Goal: Task Accomplishment & Management: Complete application form

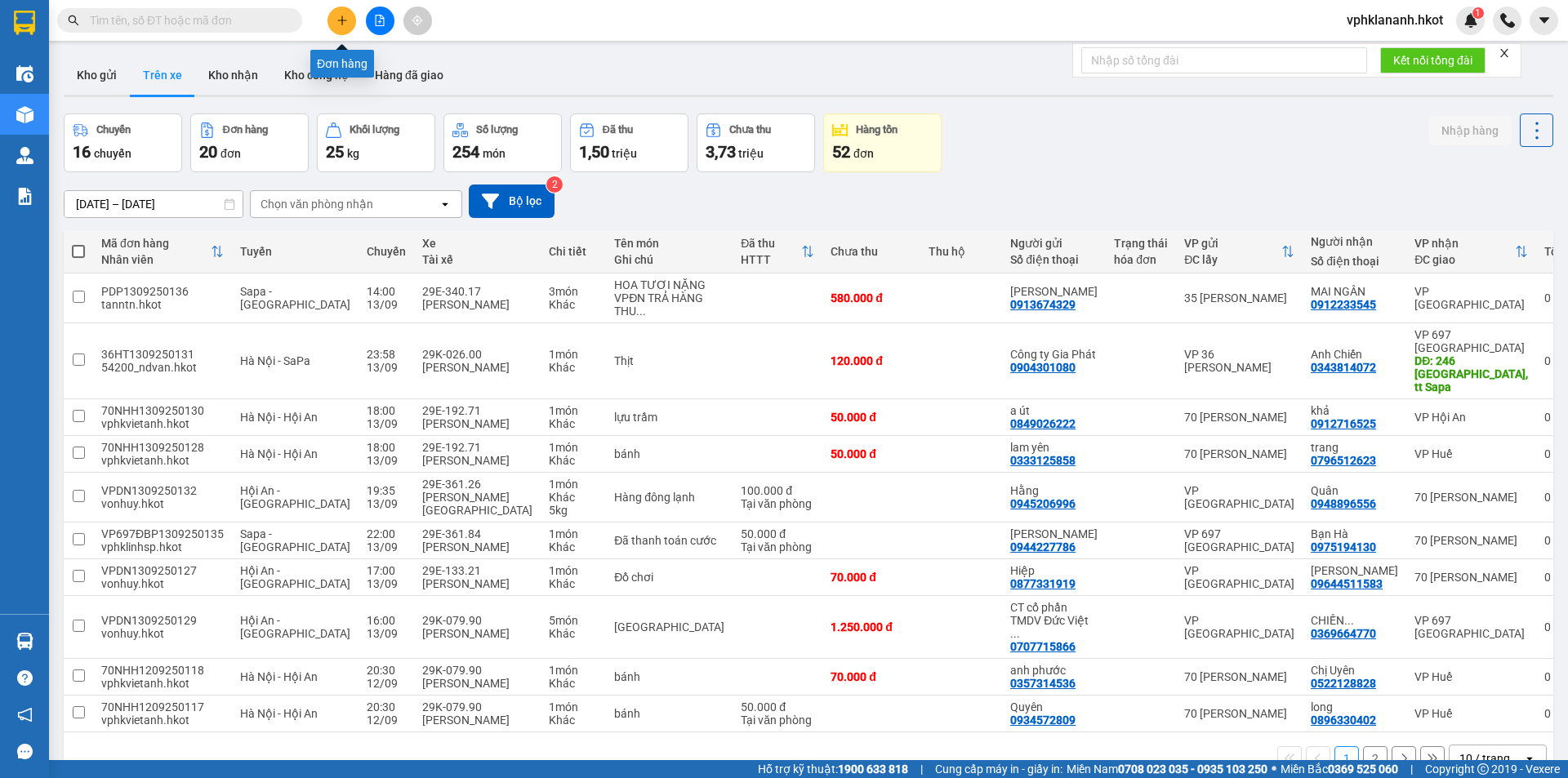
click at [347, 18] on icon "plus" at bounding box center [342, 20] width 11 height 11
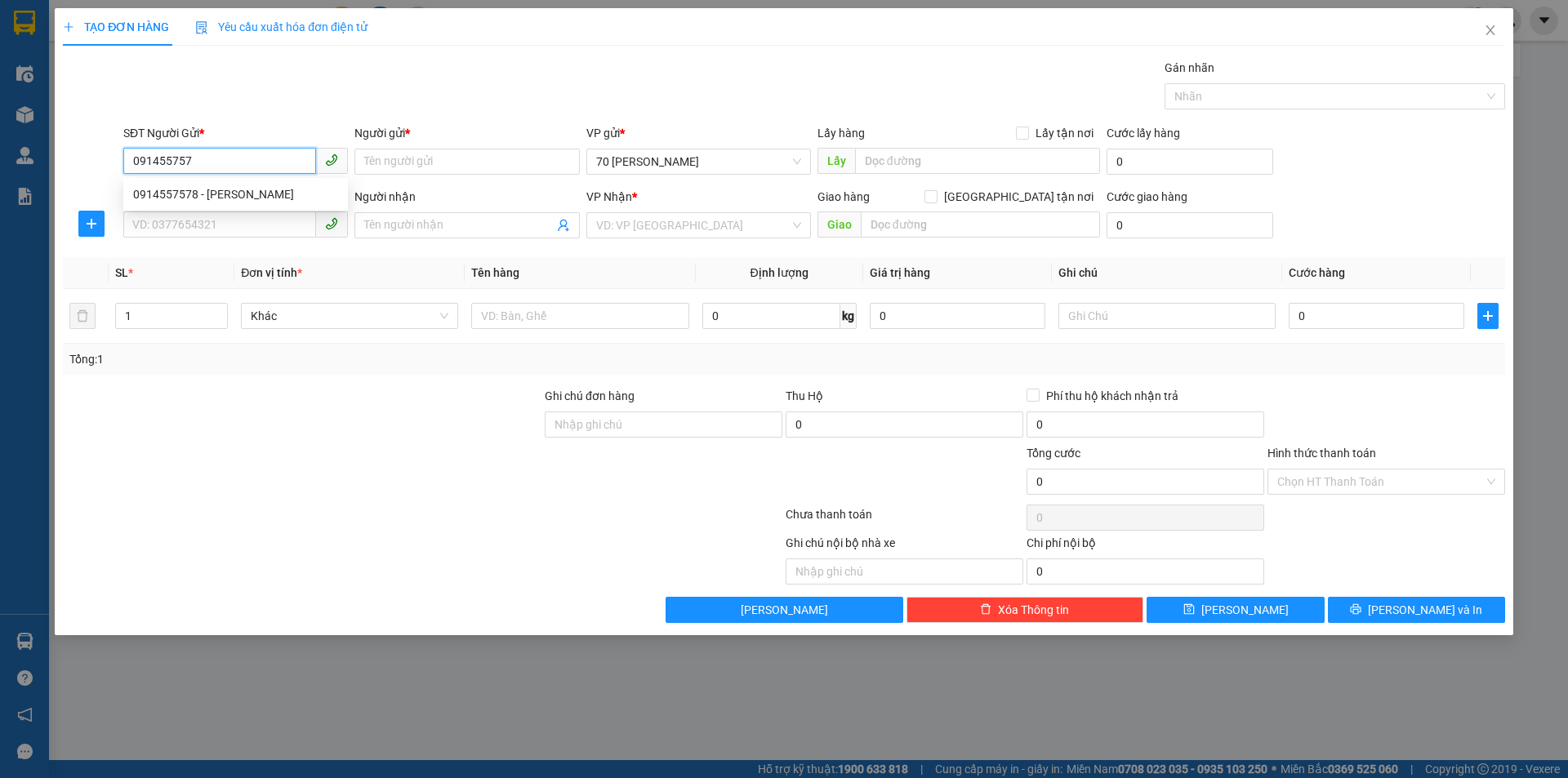
type input "0914557578"
click at [210, 193] on div "0914557578 - [PERSON_NAME]" at bounding box center [235, 195] width 205 height 18
type input "[PERSON_NAME]"
type input "0914557578"
click at [209, 224] on input "SĐT Người Nhận *" at bounding box center [220, 224] width 193 height 26
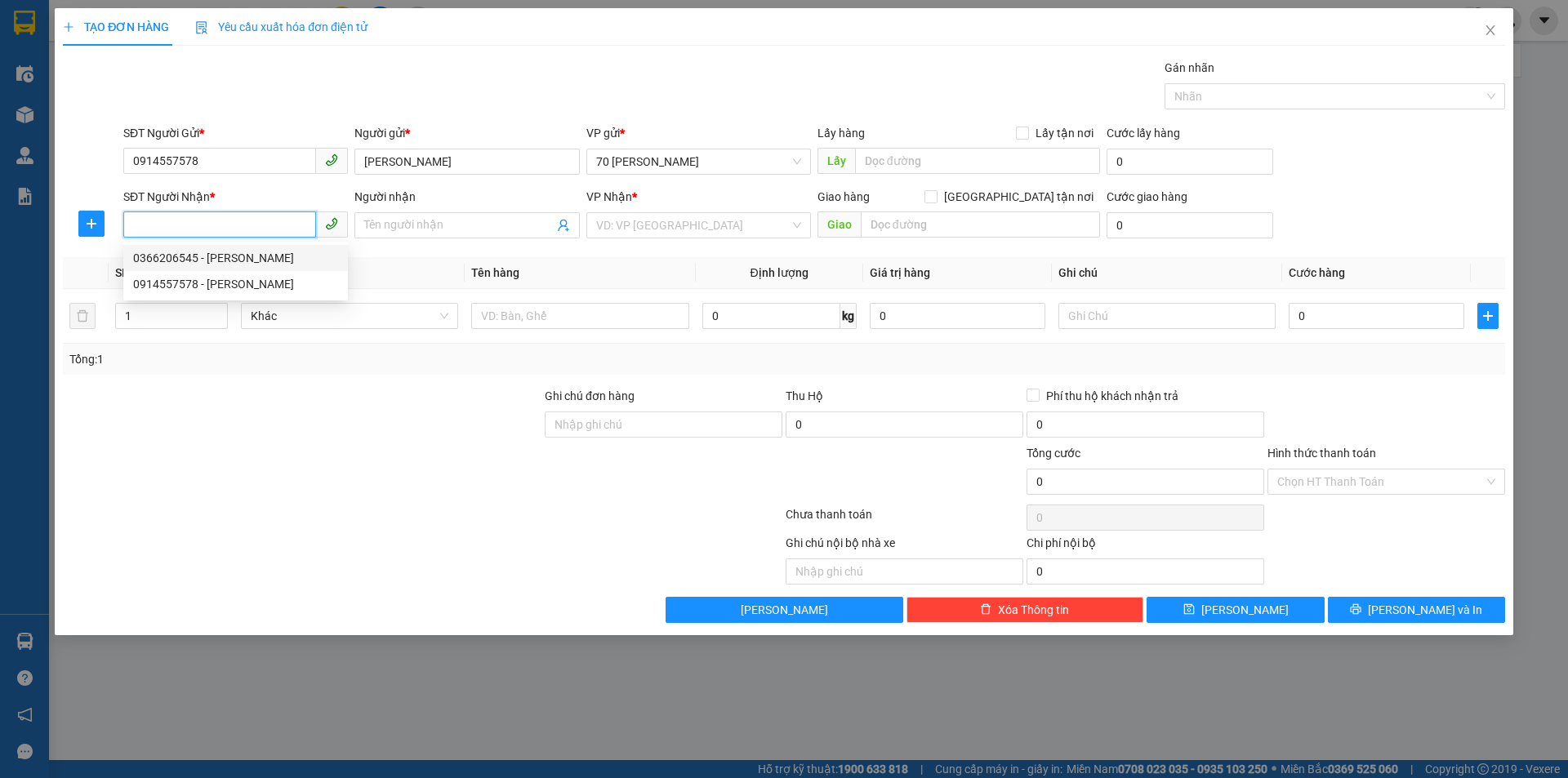
click at [228, 254] on div "0366206545 - [PERSON_NAME]" at bounding box center [235, 258] width 205 height 18
type input "0366206545"
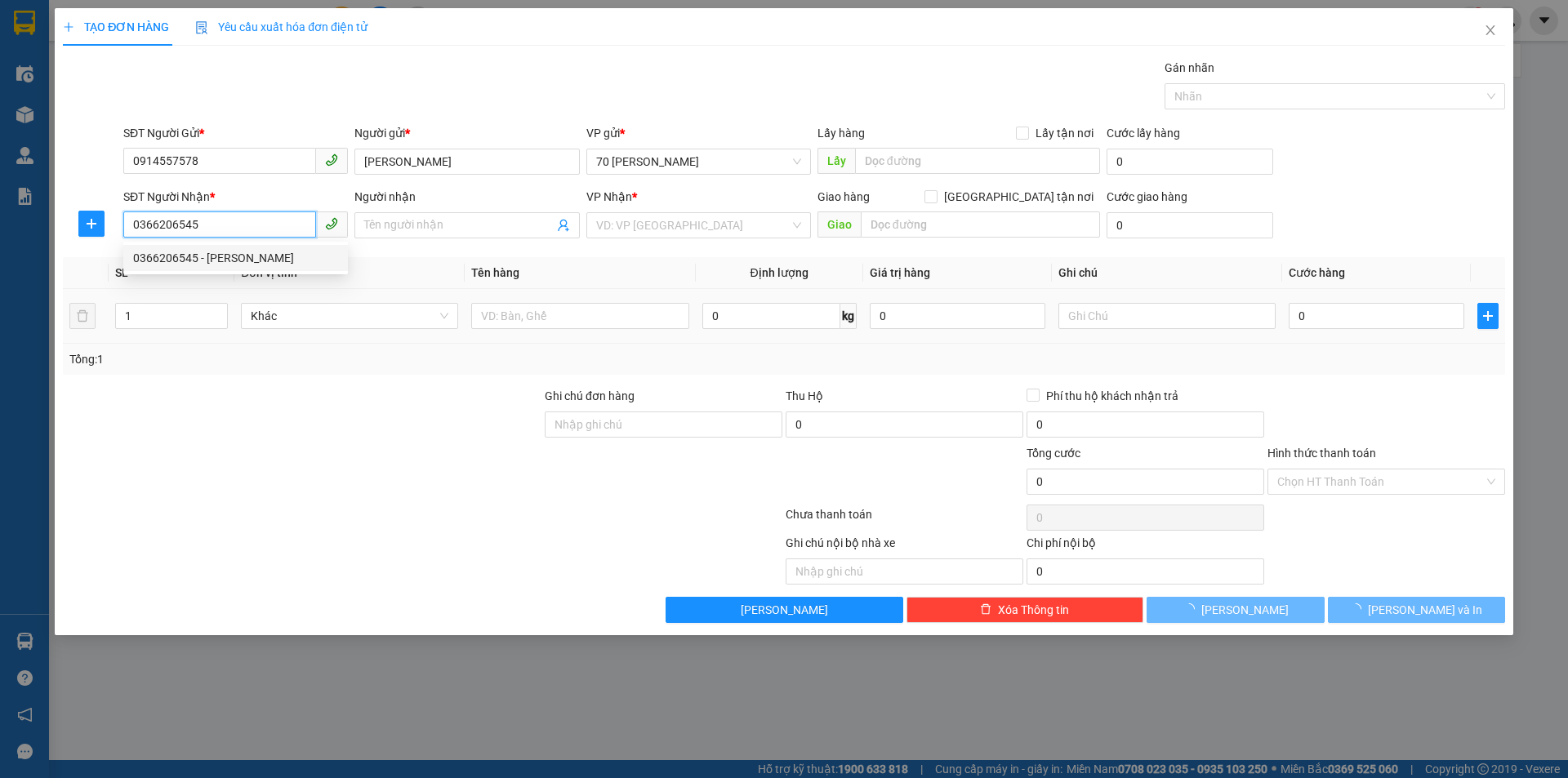
type input "[PERSON_NAME]"
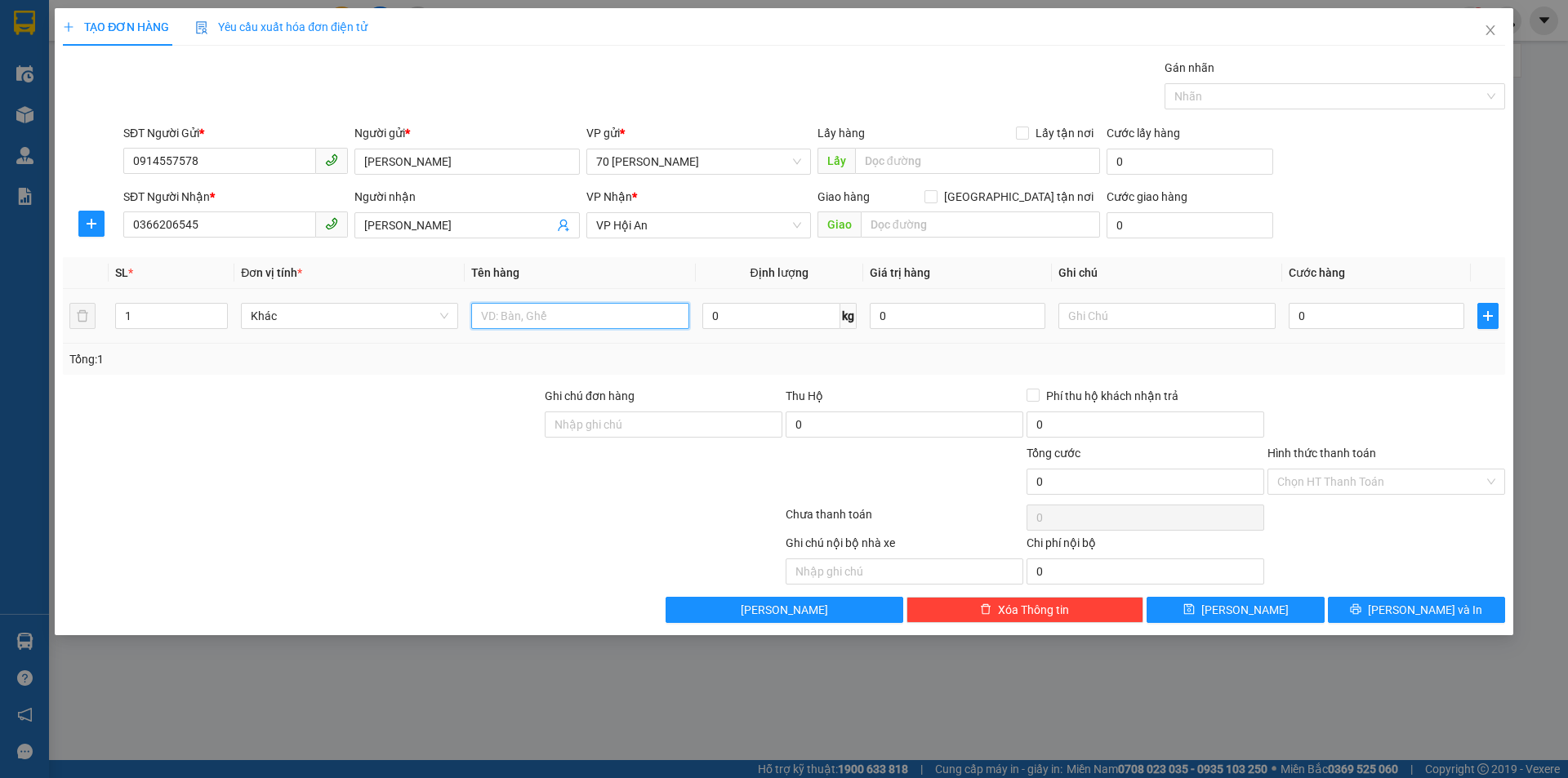
click at [525, 321] on input "text" at bounding box center [580, 316] width 217 height 26
type input "b"
type input "Bia"
click at [1331, 323] on input "0" at bounding box center [1376, 316] width 176 height 26
type input "2"
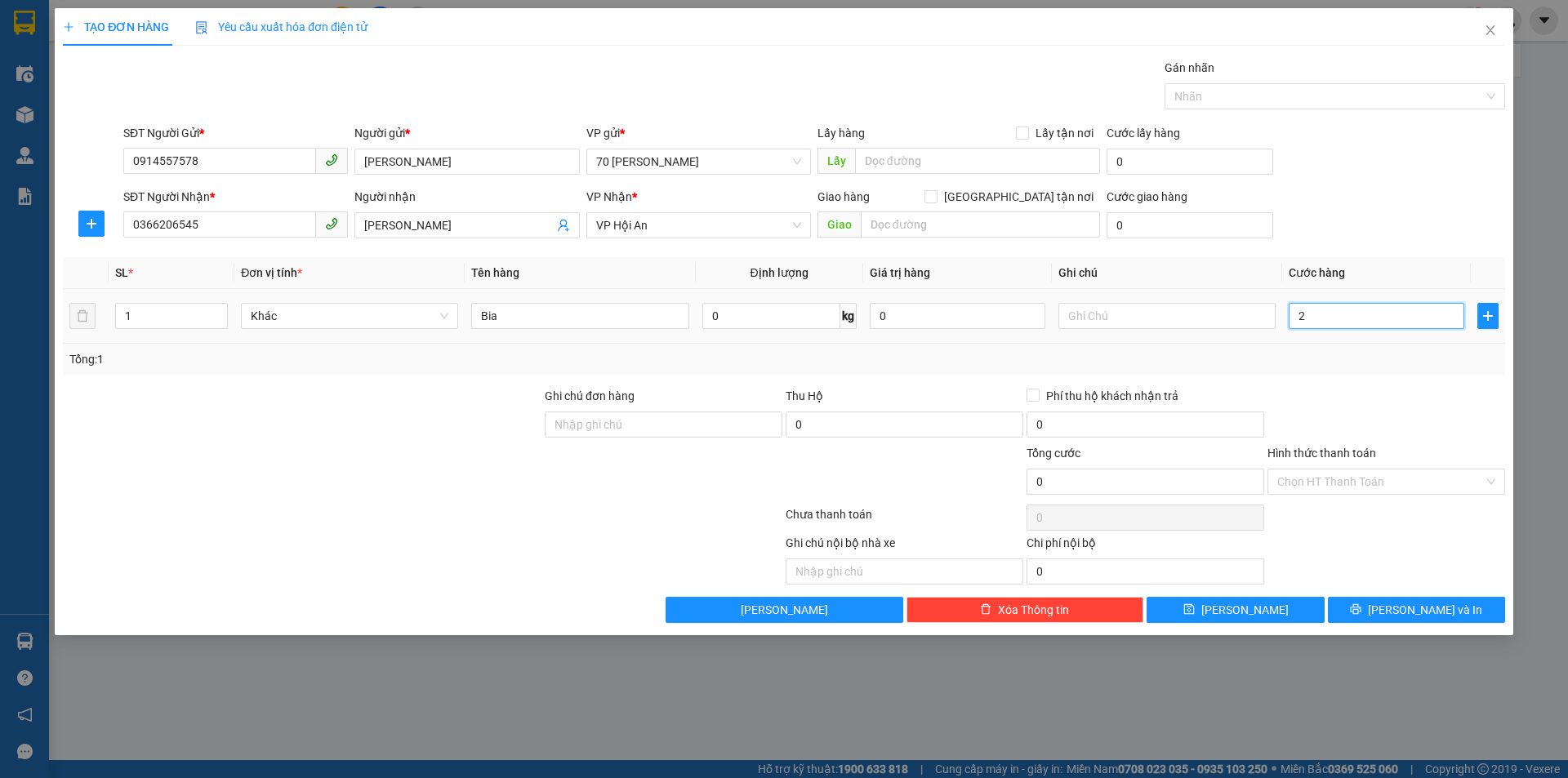
type input "2"
type input "20"
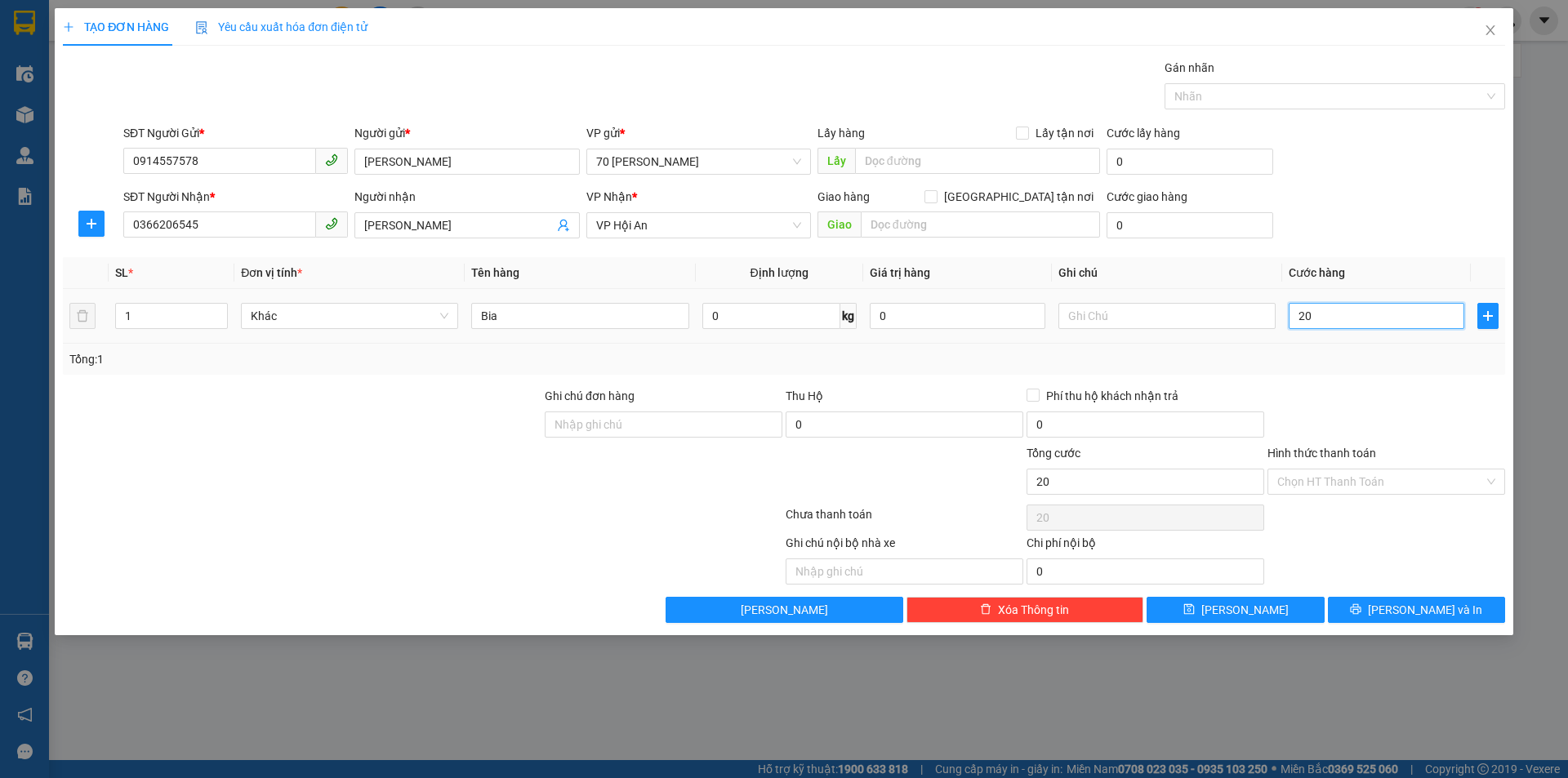
type input "200"
type input "2.000"
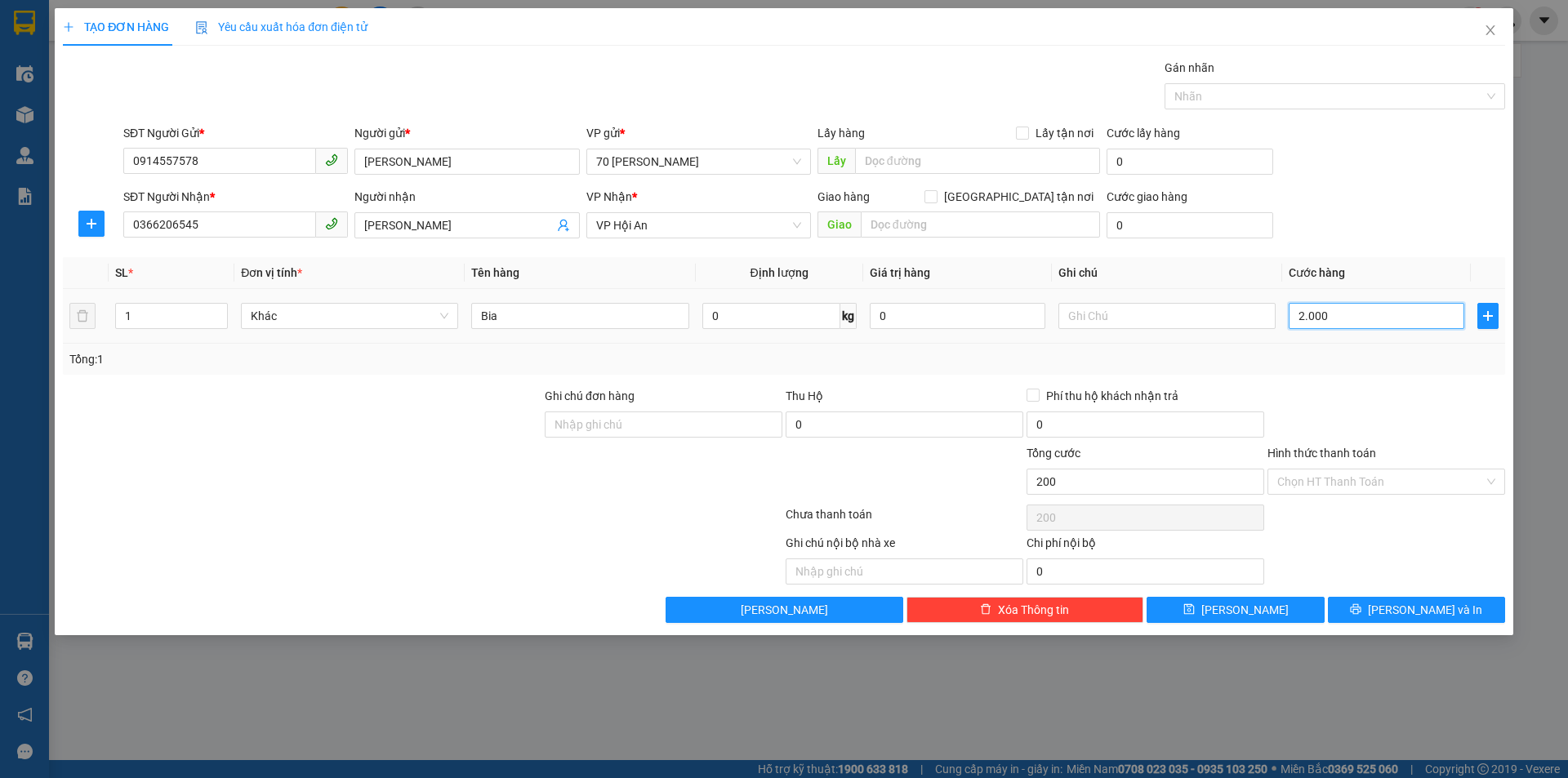
type input "2.000"
type input "20.000"
type input "200.000"
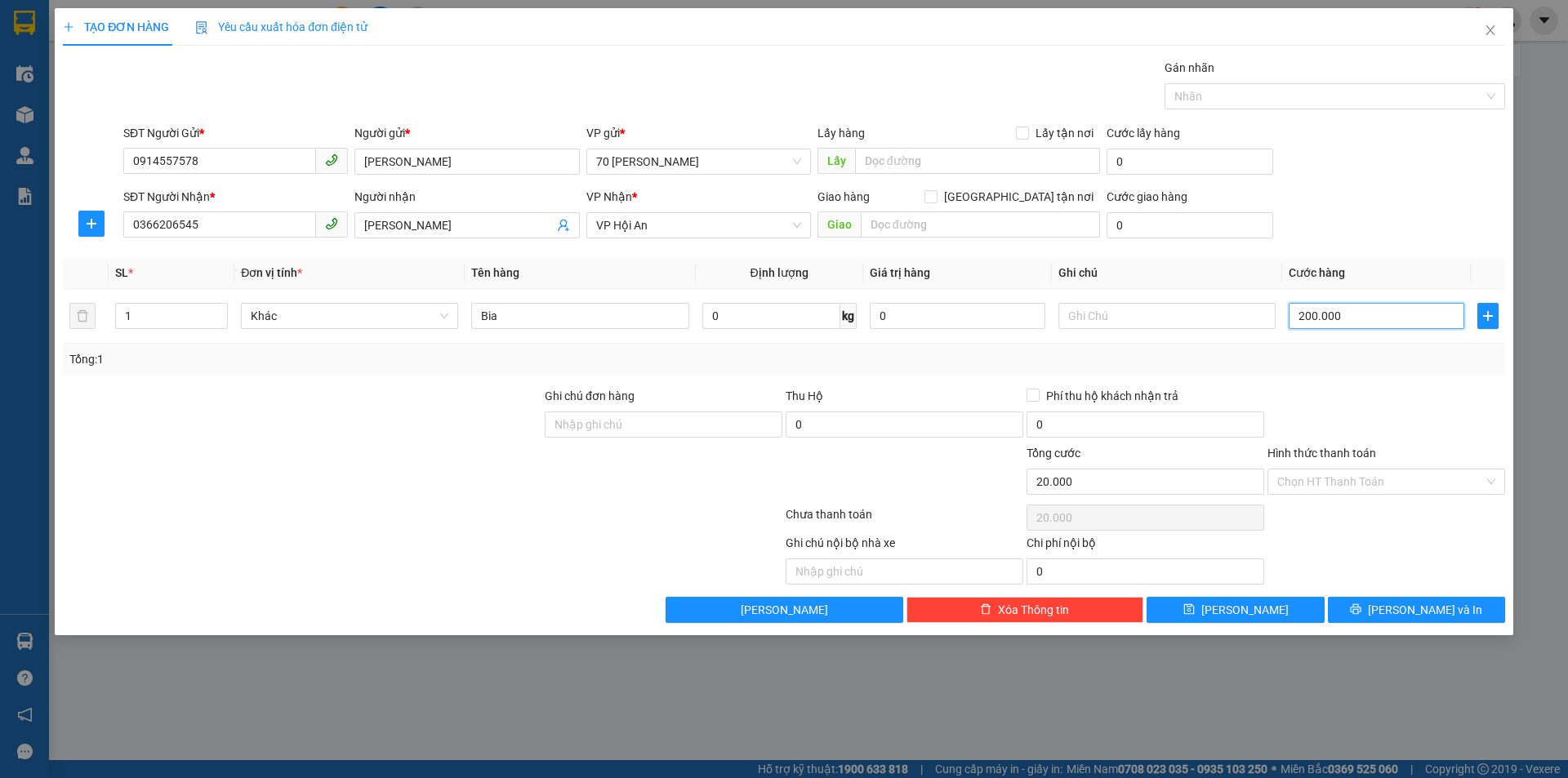
type input "200.000"
drag, startPoint x: 1036, startPoint y: 391, endPoint x: 1052, endPoint y: 390, distance: 16.0
click at [1037, 391] on input "Phí thu hộ khách nhận trả" at bounding box center [1032, 394] width 11 height 11
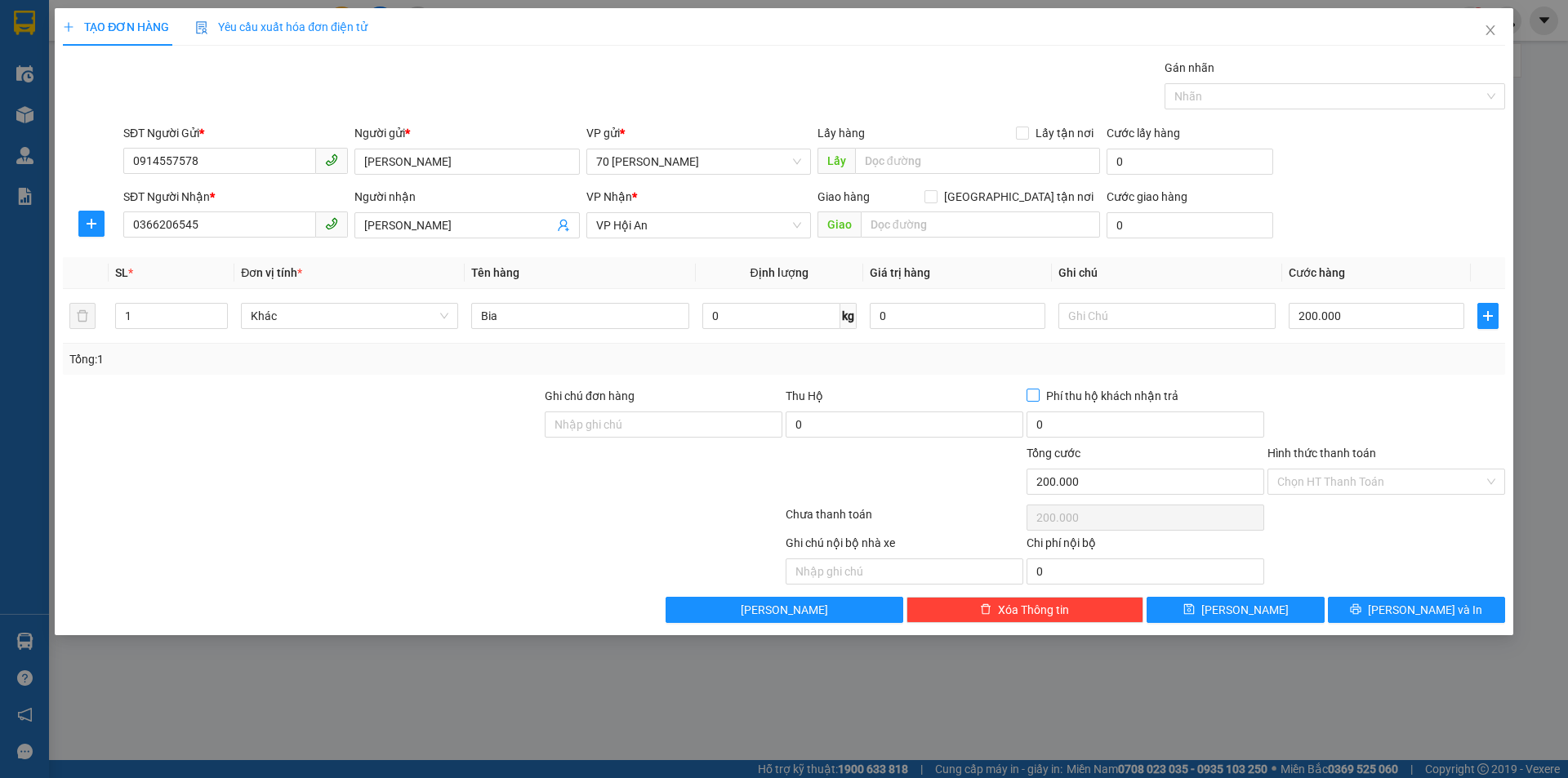
checkbox input "true"
click at [1245, 607] on span "[PERSON_NAME]" at bounding box center [1244, 610] width 87 height 18
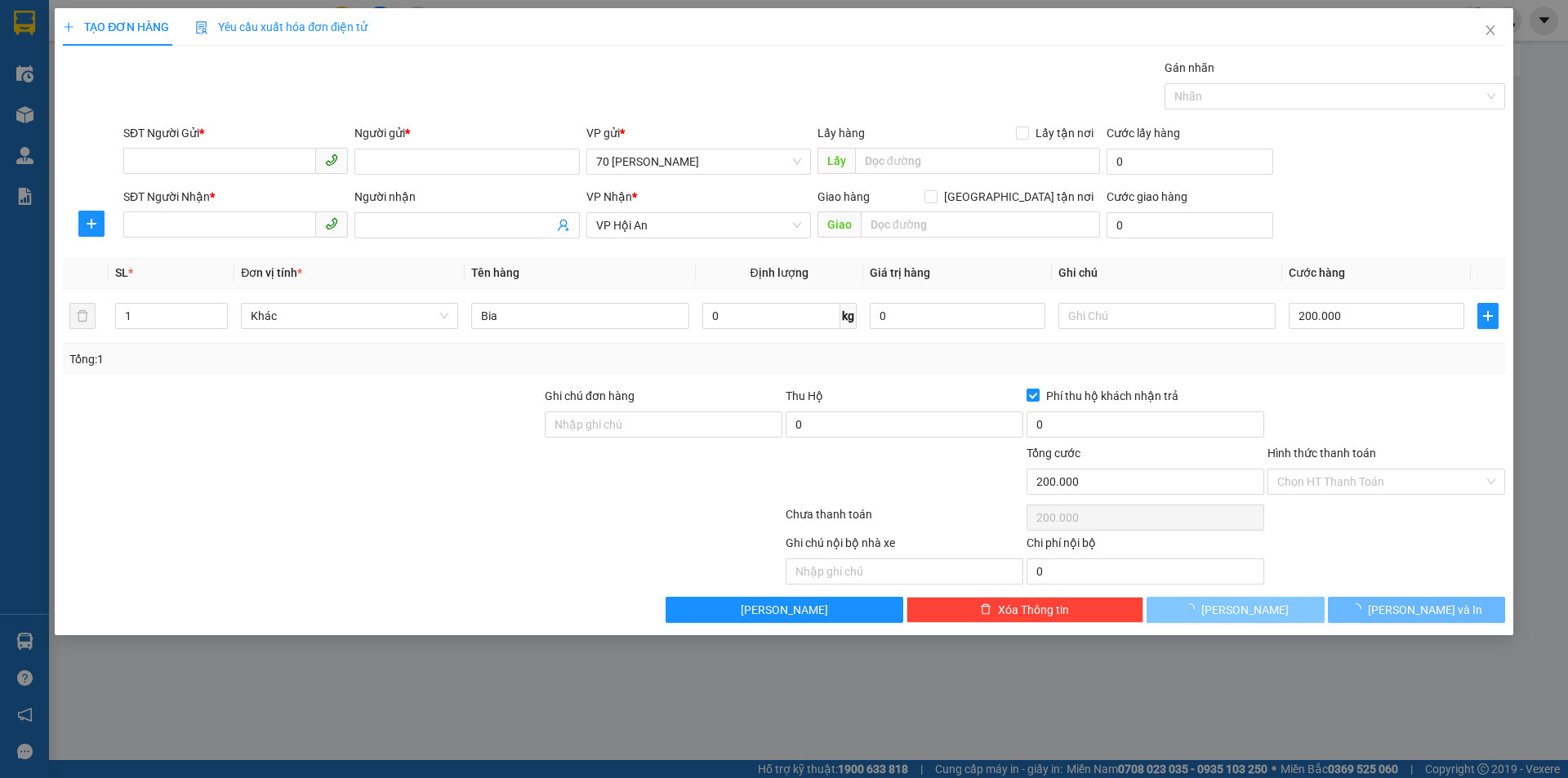
type input "0"
checkbox input "false"
type input "0"
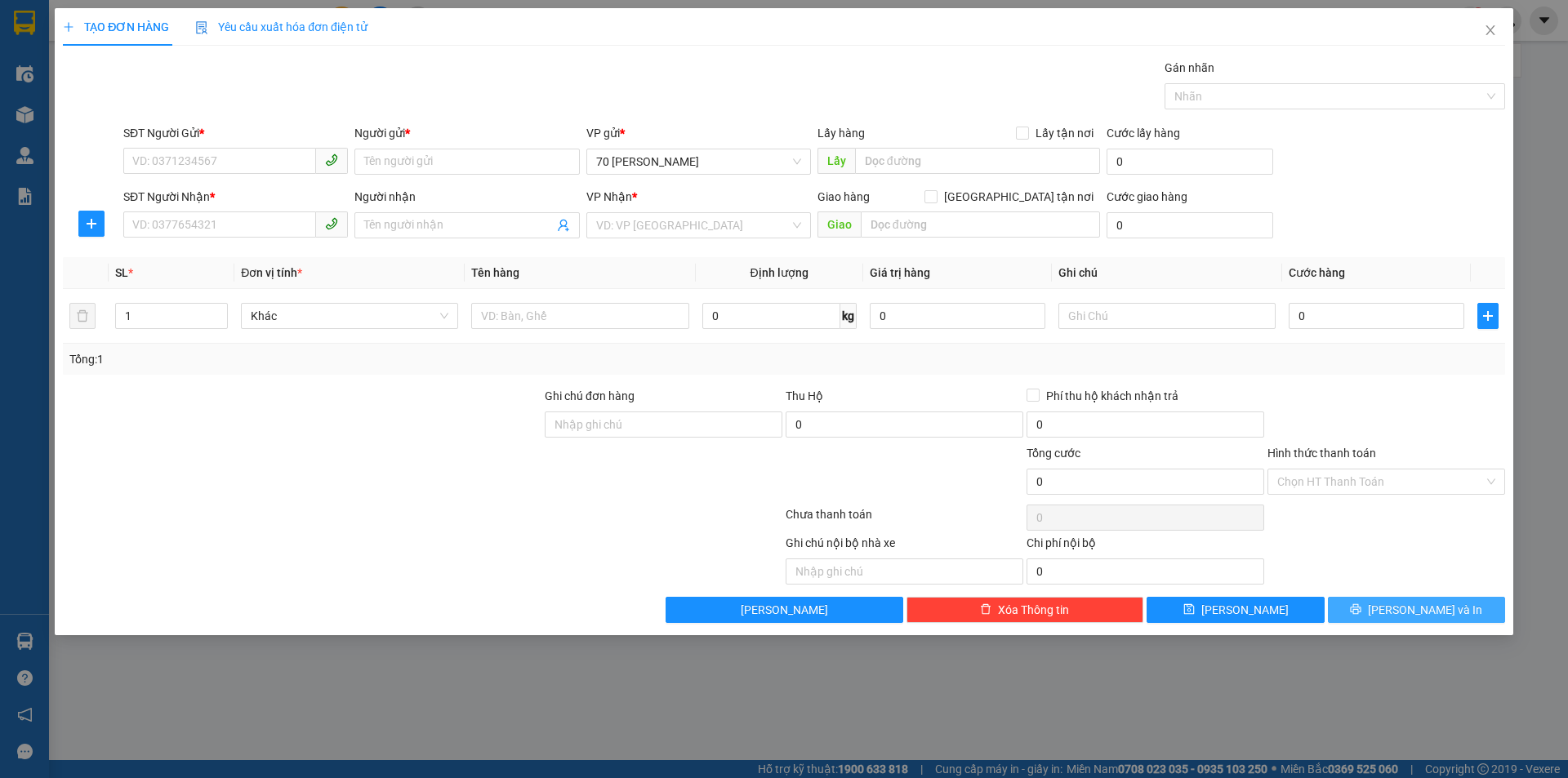
click at [1402, 601] on button "[PERSON_NAME] và In" at bounding box center [1416, 609] width 177 height 26
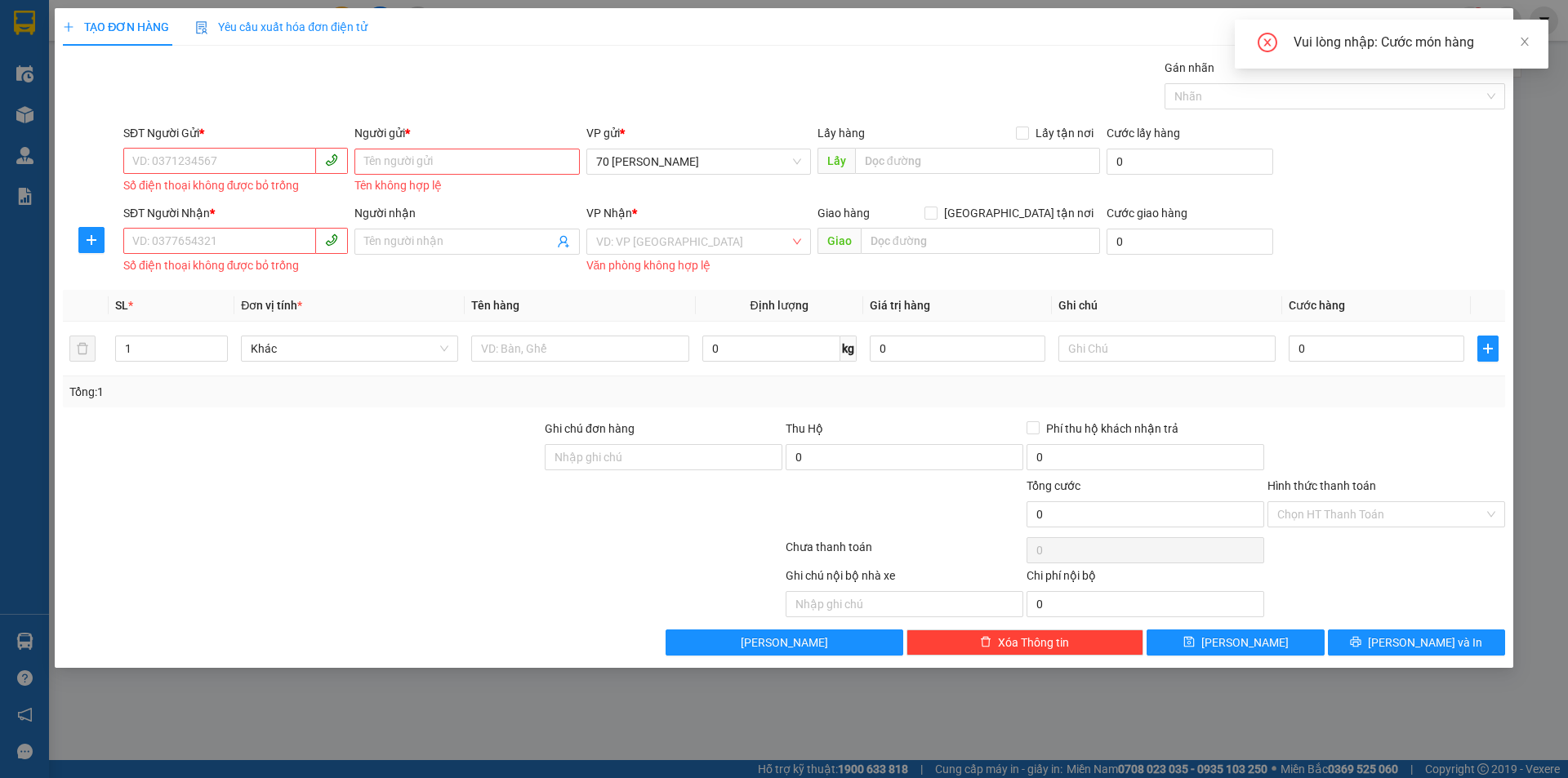
click at [1519, 172] on div "TẠO ĐƠN HÀNG Yêu cầu xuất hóa đơn điện tử Transit Pickup Surcharge Ids Transit …" at bounding box center [784, 389] width 1568 height 778
click at [1528, 38] on icon "close" at bounding box center [1524, 41] width 8 height 8
click at [1489, 30] on icon "close" at bounding box center [1490, 30] width 13 height 13
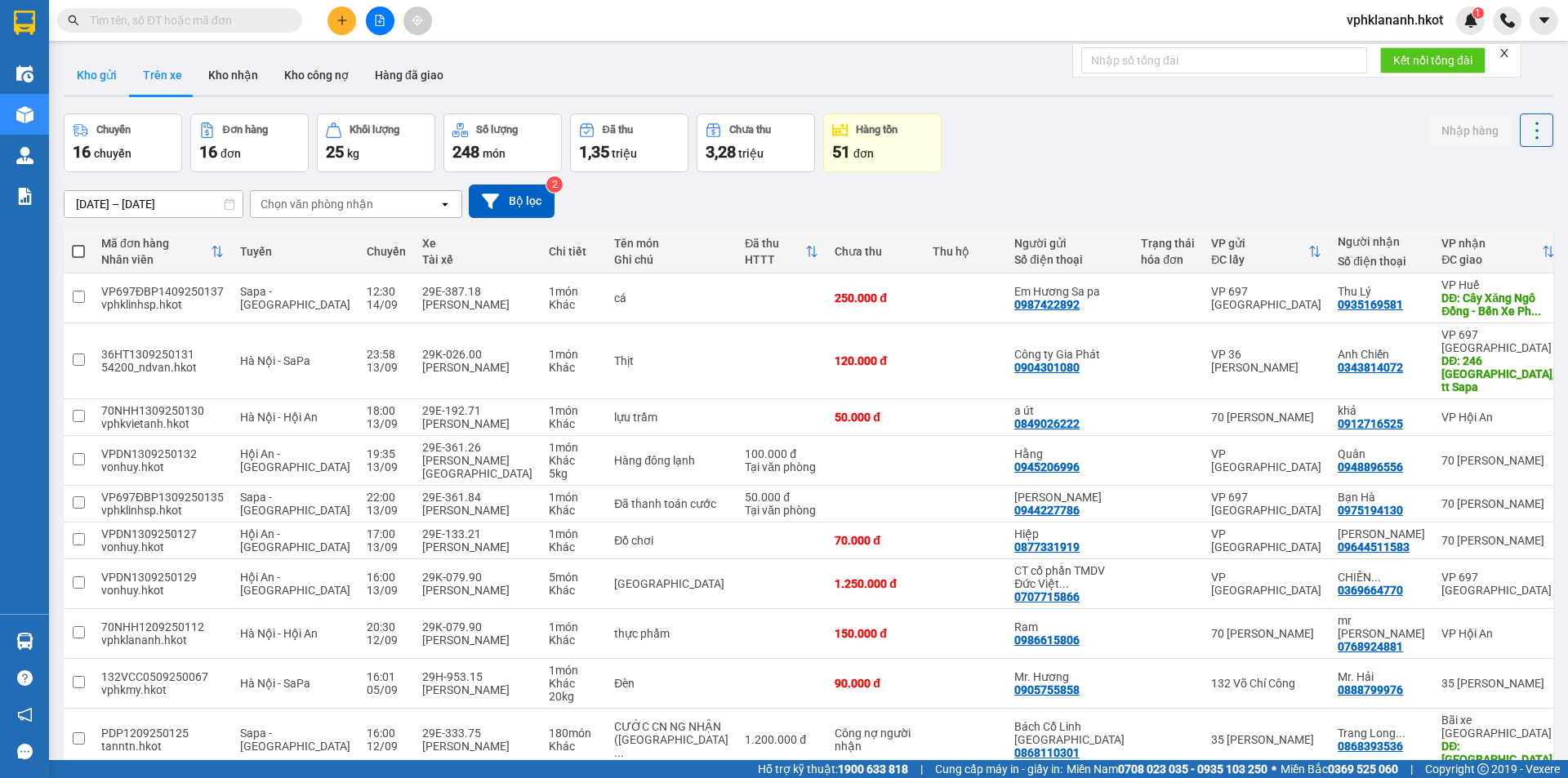
click at [101, 83] on button "Kho gửi" at bounding box center [97, 74] width 66 height 39
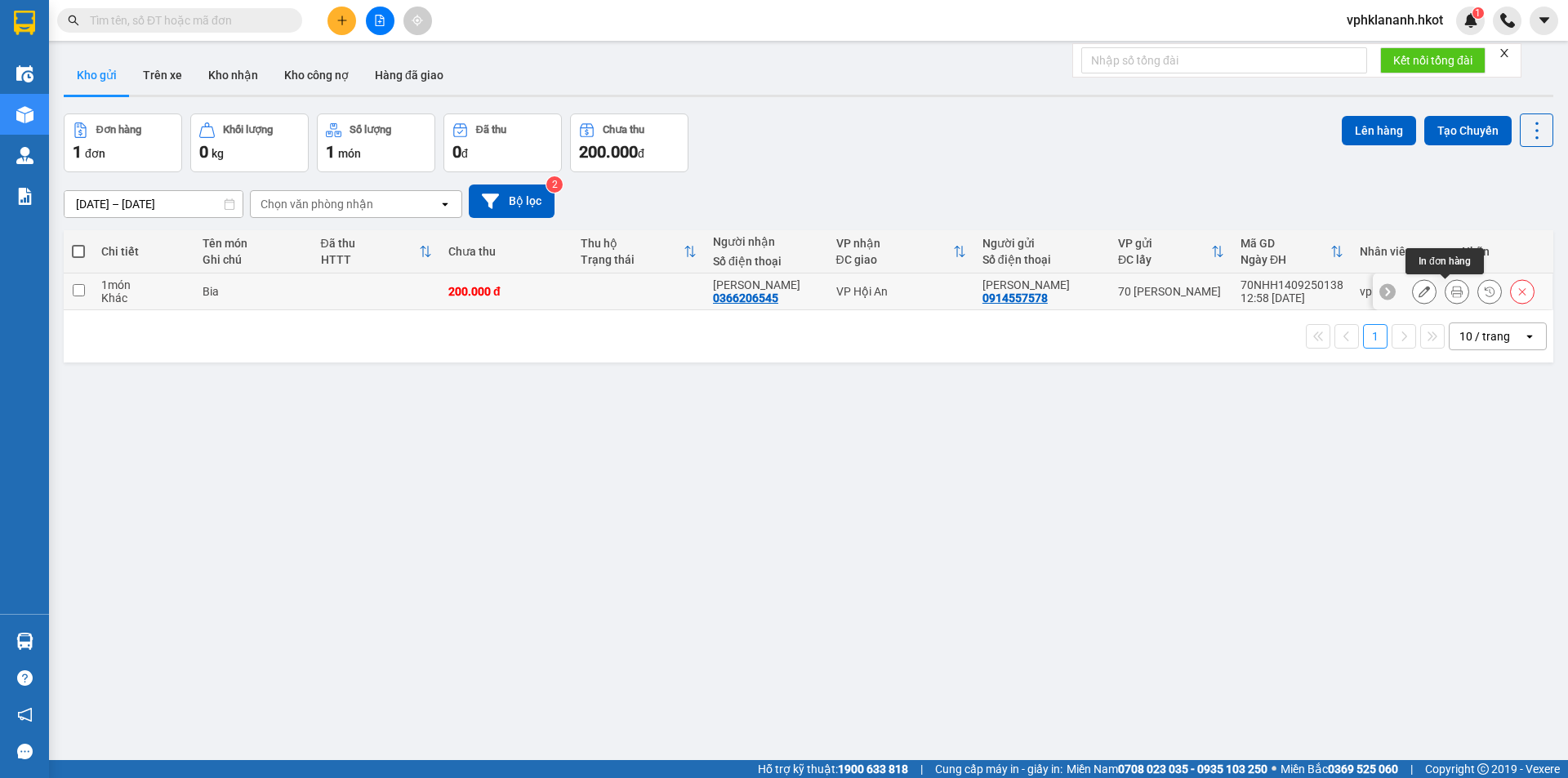
click at [1451, 291] on icon at bounding box center [1457, 291] width 11 height 11
